Goal: Transaction & Acquisition: Subscribe to service/newsletter

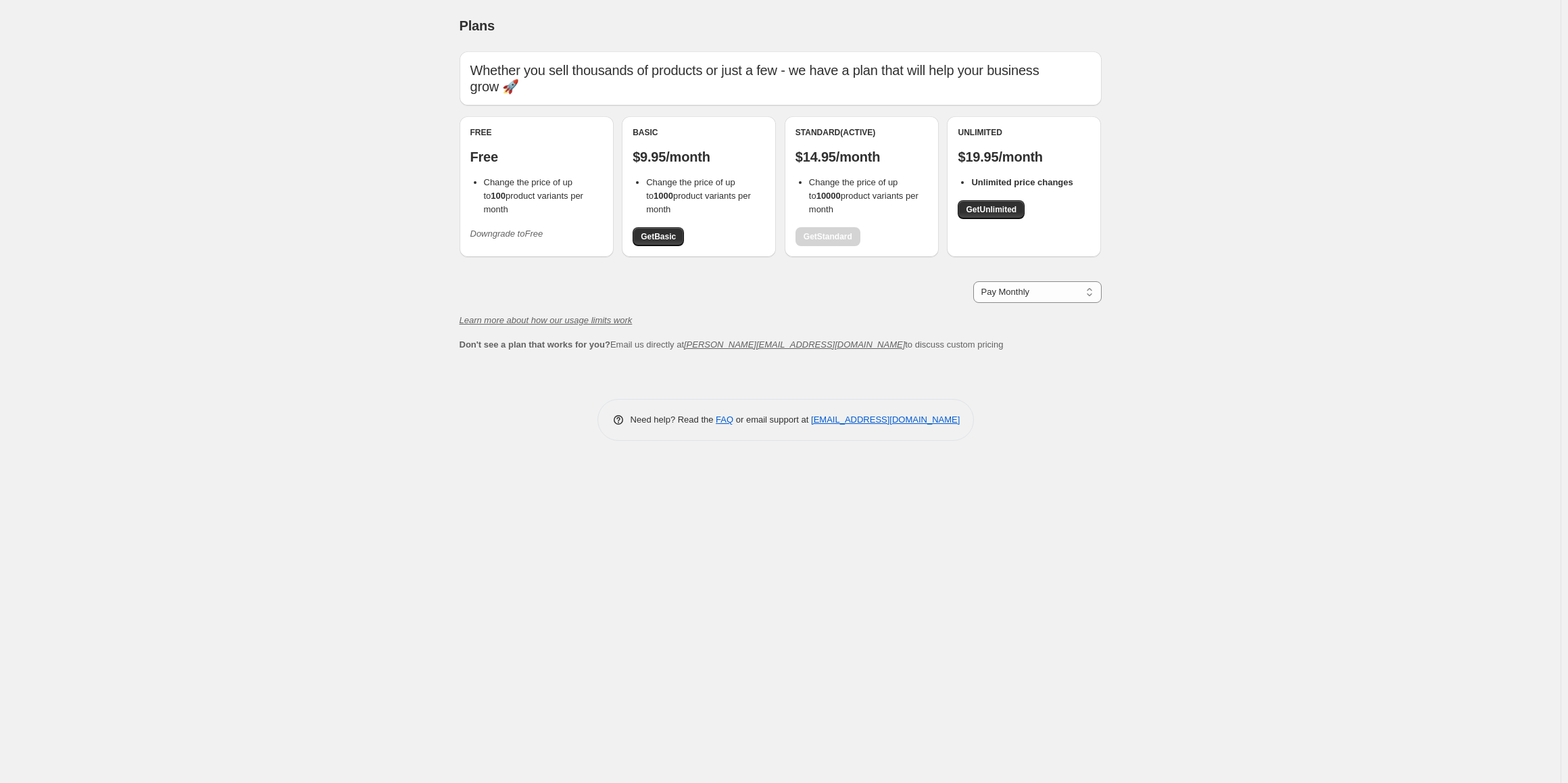
click at [888, 158] on p "$14.95/month" at bounding box center [862, 157] width 133 height 16
drag, startPoint x: 888, startPoint y: 158, endPoint x: 784, endPoint y: 154, distance: 104.1
click at [778, 156] on div "Free Free Change the price of up to 100 product variants per month Downgrade to…" at bounding box center [781, 193] width 642 height 155
click at [799, 151] on p "$14.95/month" at bounding box center [862, 157] width 133 height 16
click at [803, 155] on p "$14.95/month" at bounding box center [862, 157] width 133 height 16
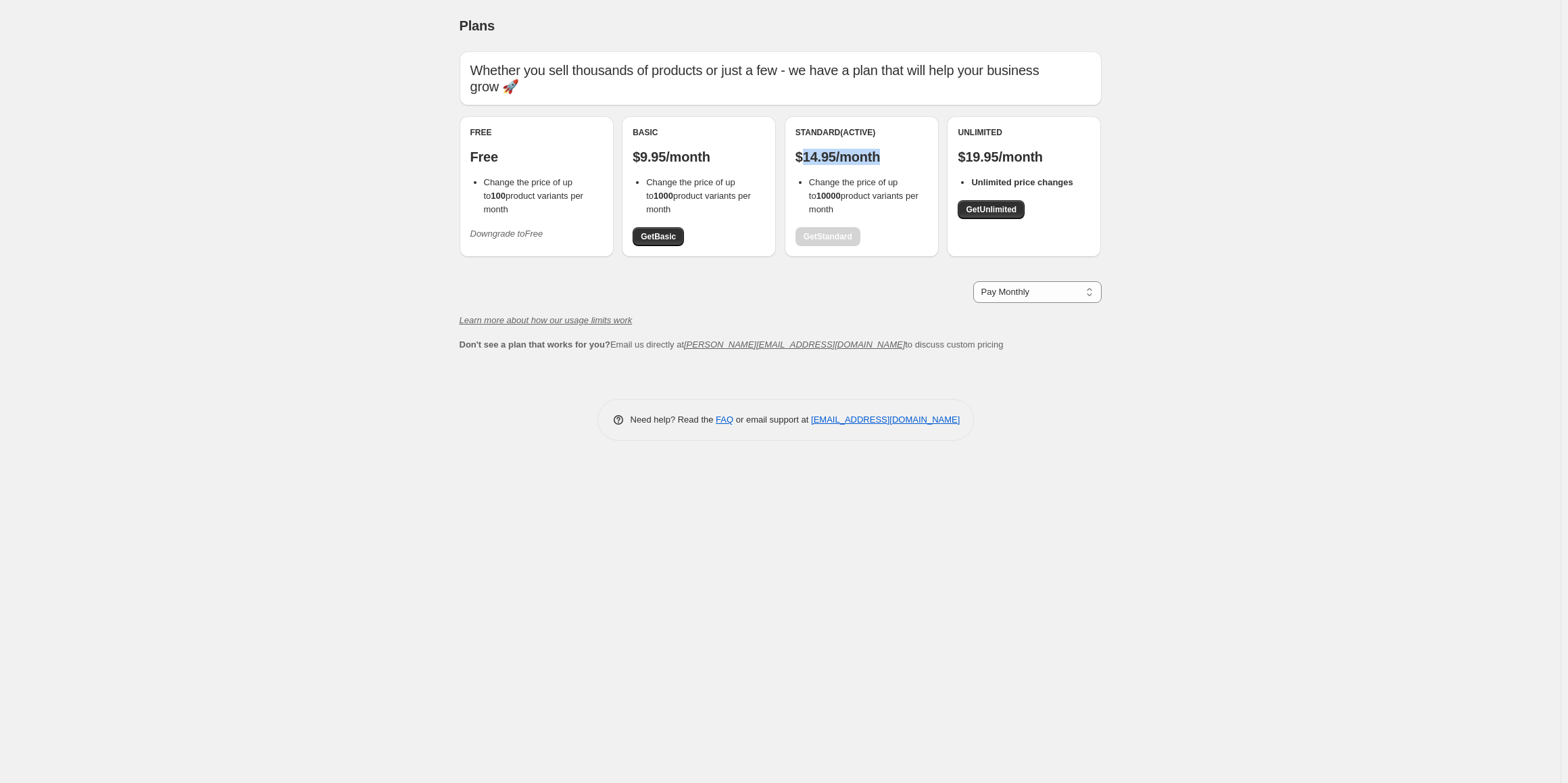
drag, startPoint x: 804, startPoint y: 155, endPoint x: 871, endPoint y: 157, distance: 67.0
click at [860, 159] on p "$14.95/month" at bounding box center [862, 157] width 133 height 16
click at [874, 157] on p "$14.95/month" at bounding box center [862, 157] width 133 height 16
drag, startPoint x: 882, startPoint y: 156, endPoint x: 806, endPoint y: 155, distance: 76.0
click at [806, 155] on p "$14.95/month" at bounding box center [862, 157] width 133 height 16
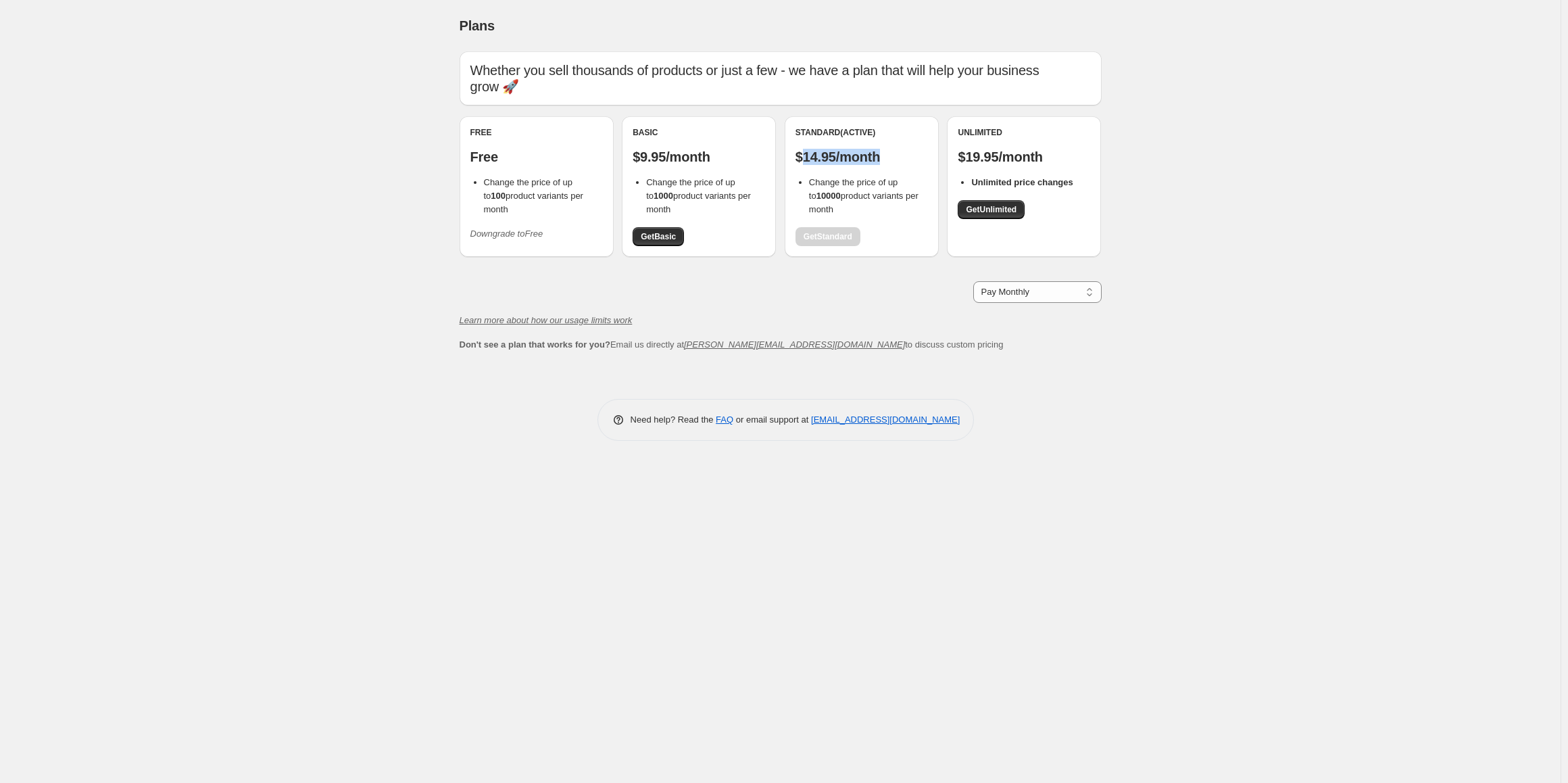
click at [806, 155] on p "$14.95/month" at bounding box center [862, 157] width 133 height 16
drag, startPoint x: 806, startPoint y: 155, endPoint x: 864, endPoint y: 155, distance: 58.0
click at [859, 155] on p "$14.95/month" at bounding box center [862, 157] width 133 height 16
click at [866, 155] on p "$14.95/month" at bounding box center [862, 157] width 133 height 16
click at [828, 174] on div "Standard (Active) $14.95/month Change the price of up to 10000 product variants…" at bounding box center [862, 187] width 133 height 119
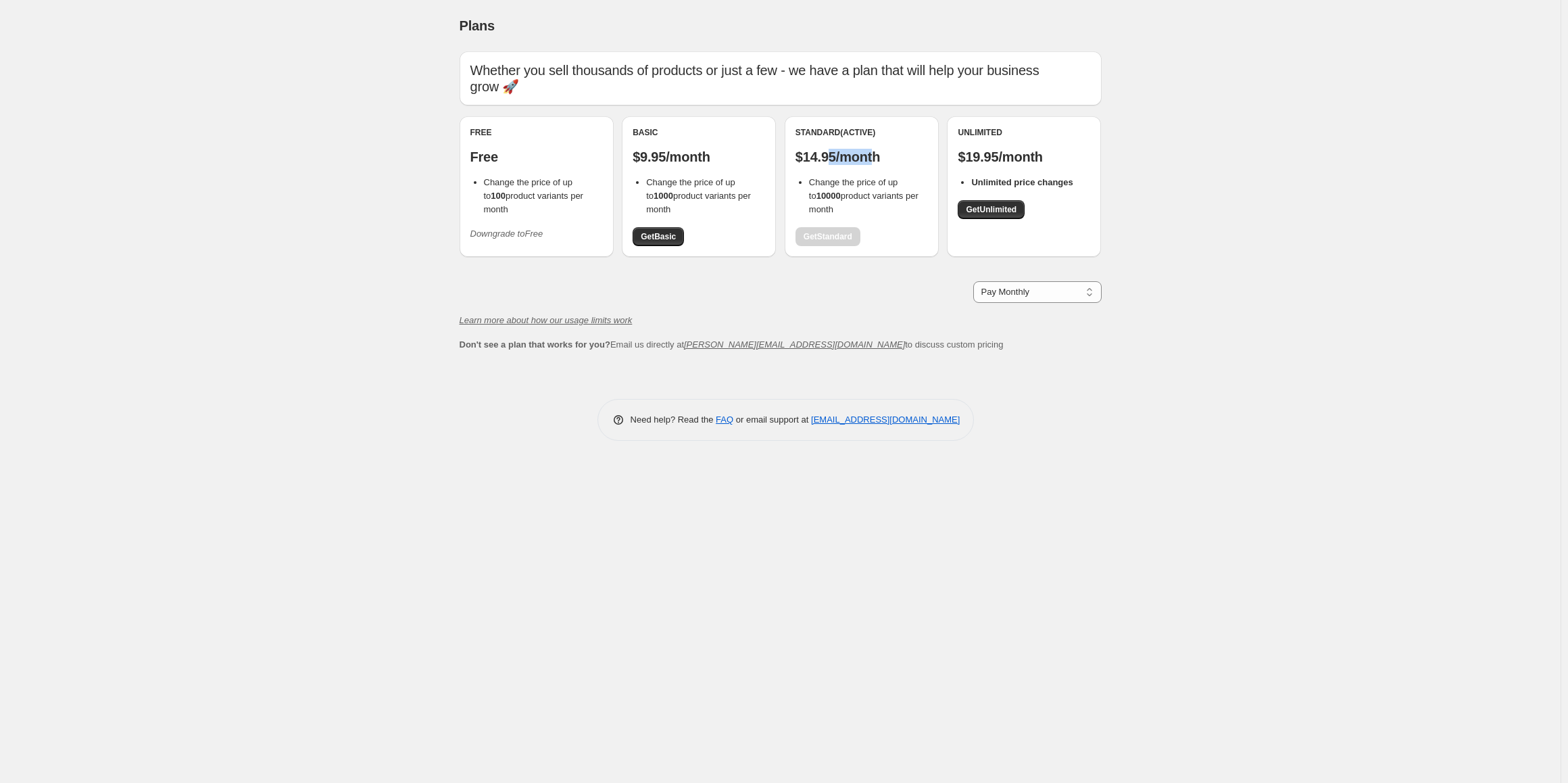
drag, startPoint x: 879, startPoint y: 155, endPoint x: 820, endPoint y: 150, distance: 59.2
click at [822, 155] on p "$14.95/month" at bounding box center [862, 157] width 133 height 16
click at [829, 147] on div "Standard (Active) $14.95/month Change the price of up to 10000 product variants…" at bounding box center [862, 187] width 133 height 119
drag, startPoint x: 798, startPoint y: 158, endPoint x: 807, endPoint y: 159, distance: 9.1
click at [807, 159] on p "$14.95/month" at bounding box center [862, 157] width 133 height 16
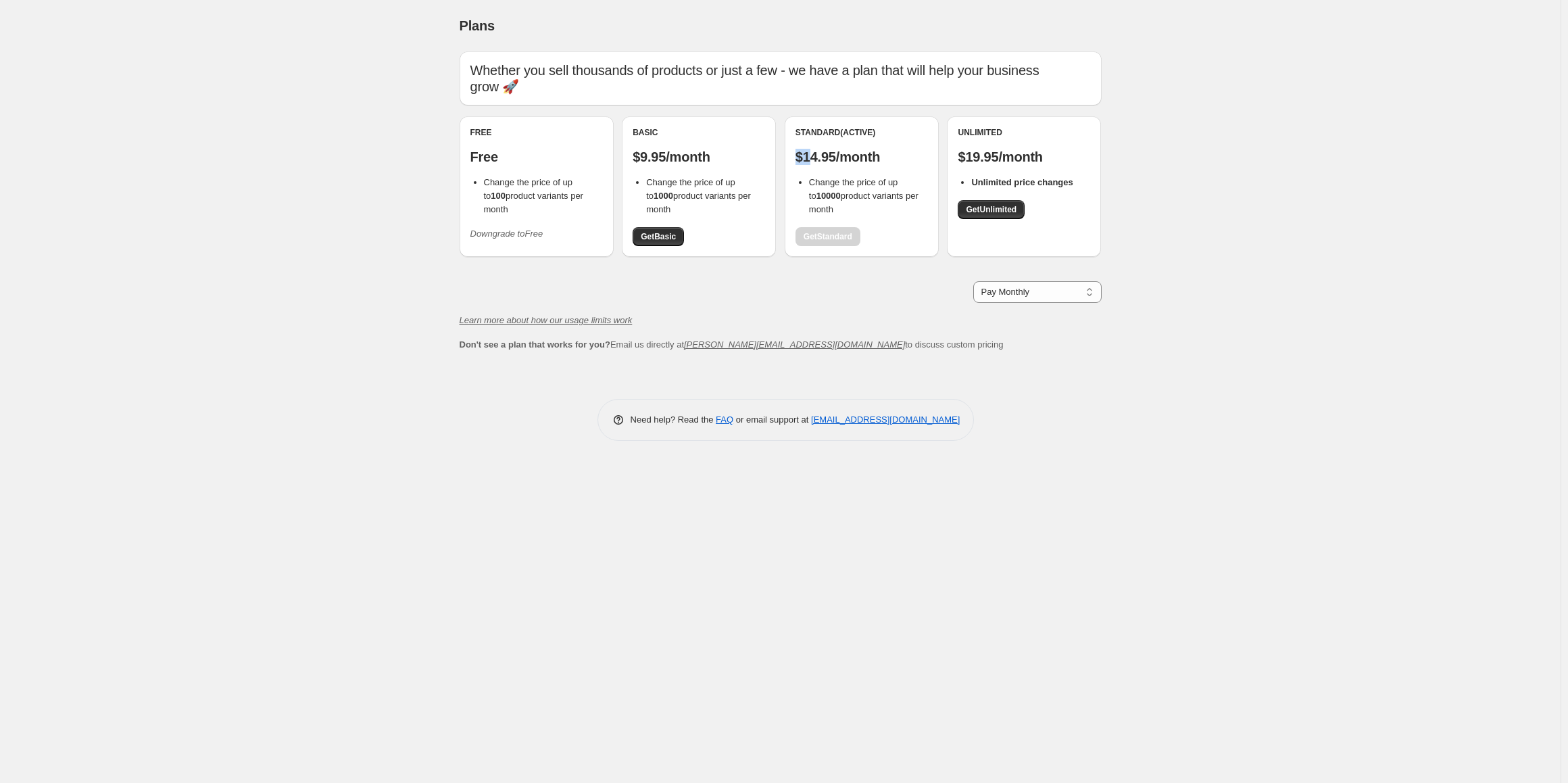
click at [808, 159] on p "$14.95/month" at bounding box center [862, 157] width 133 height 16
drag, startPoint x: 801, startPoint y: 160, endPoint x: 839, endPoint y: 159, distance: 38.0
click at [839, 159] on p "$14.95/month" at bounding box center [862, 157] width 133 height 16
click at [841, 158] on p "$14.95/month" at bounding box center [862, 157] width 133 height 16
